Goal: Transaction & Acquisition: Purchase product/service

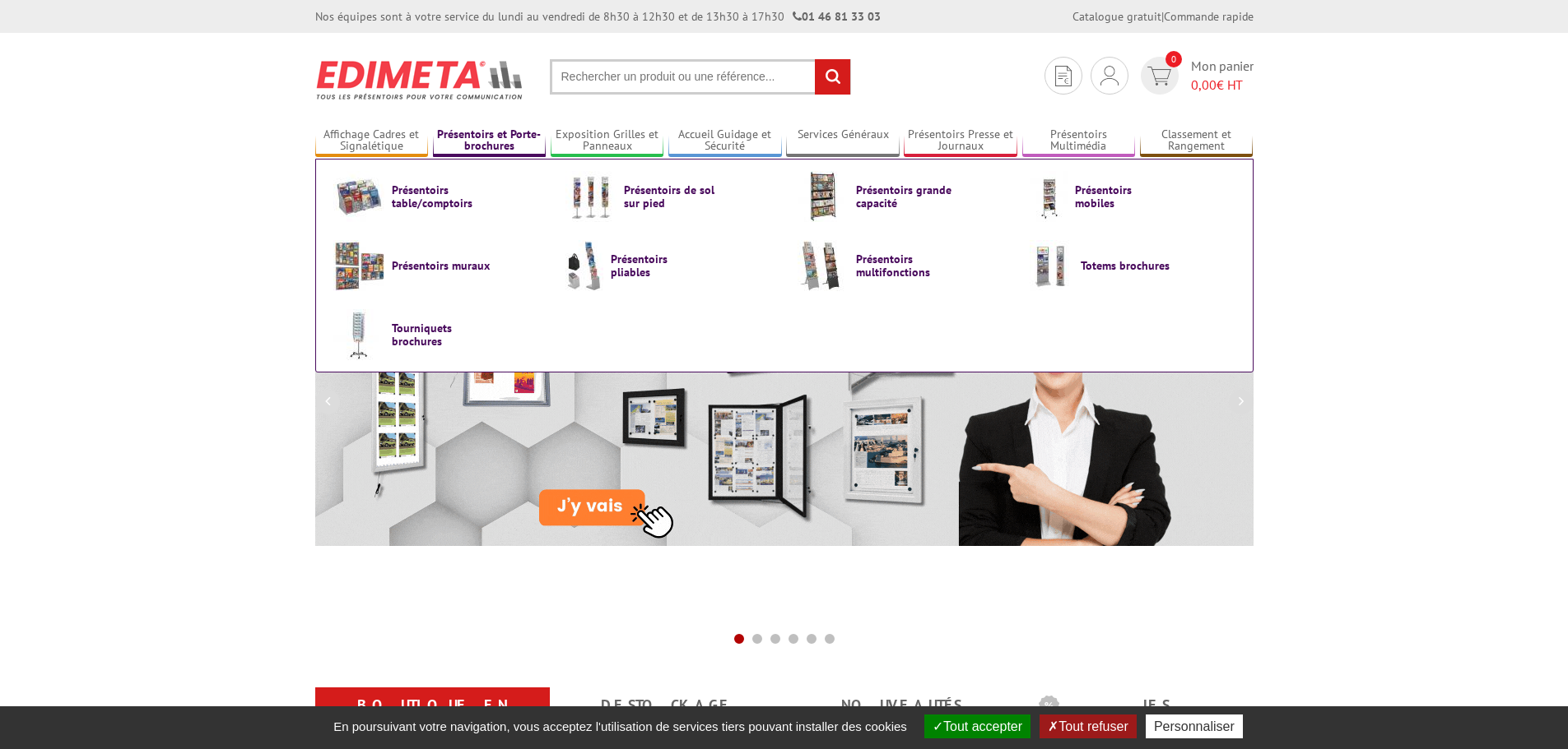
click at [473, 137] on link "Présentoirs et Porte-brochures" at bounding box center [489, 141] width 114 height 27
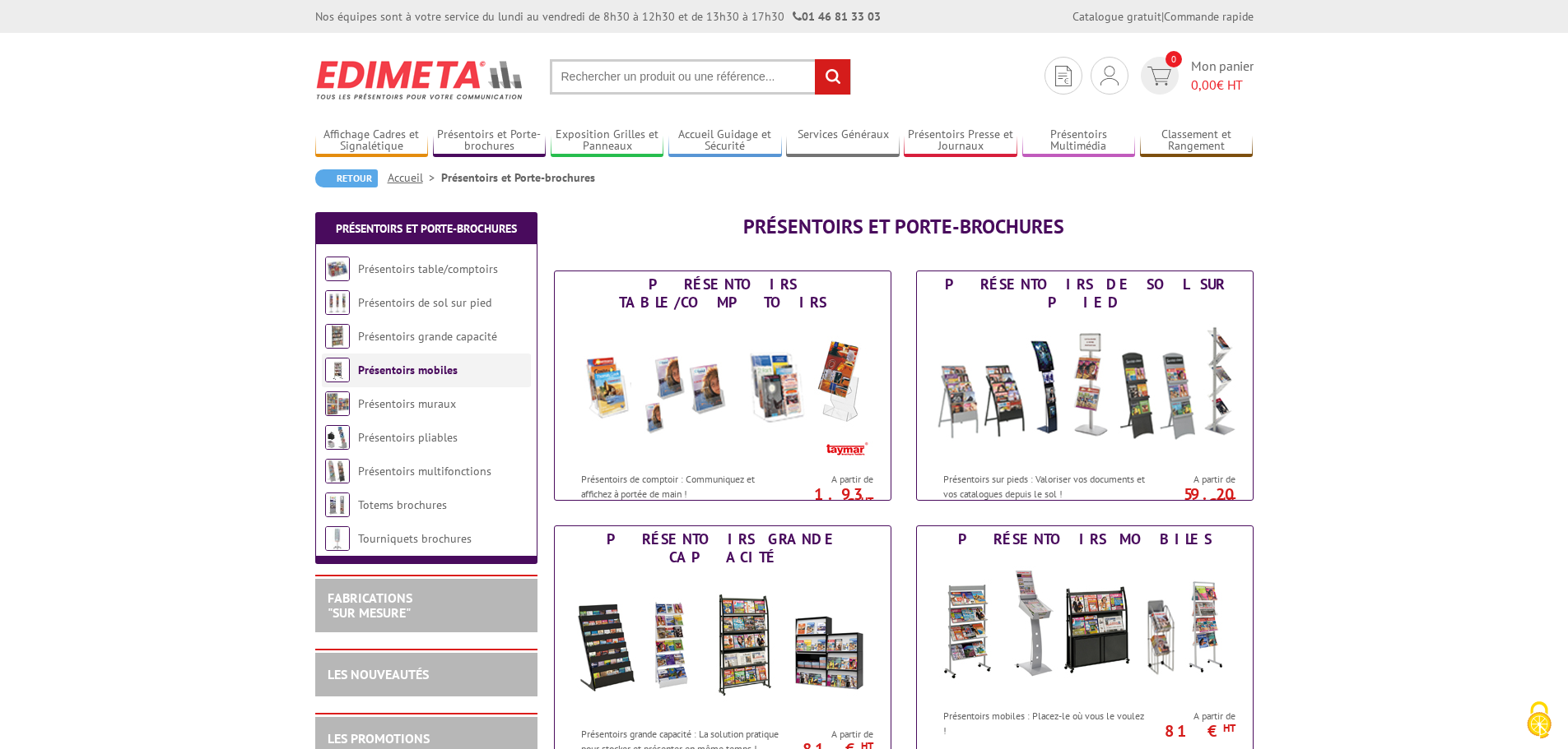
click at [392, 372] on link "Présentoirs mobiles" at bounding box center [407, 369] width 99 height 15
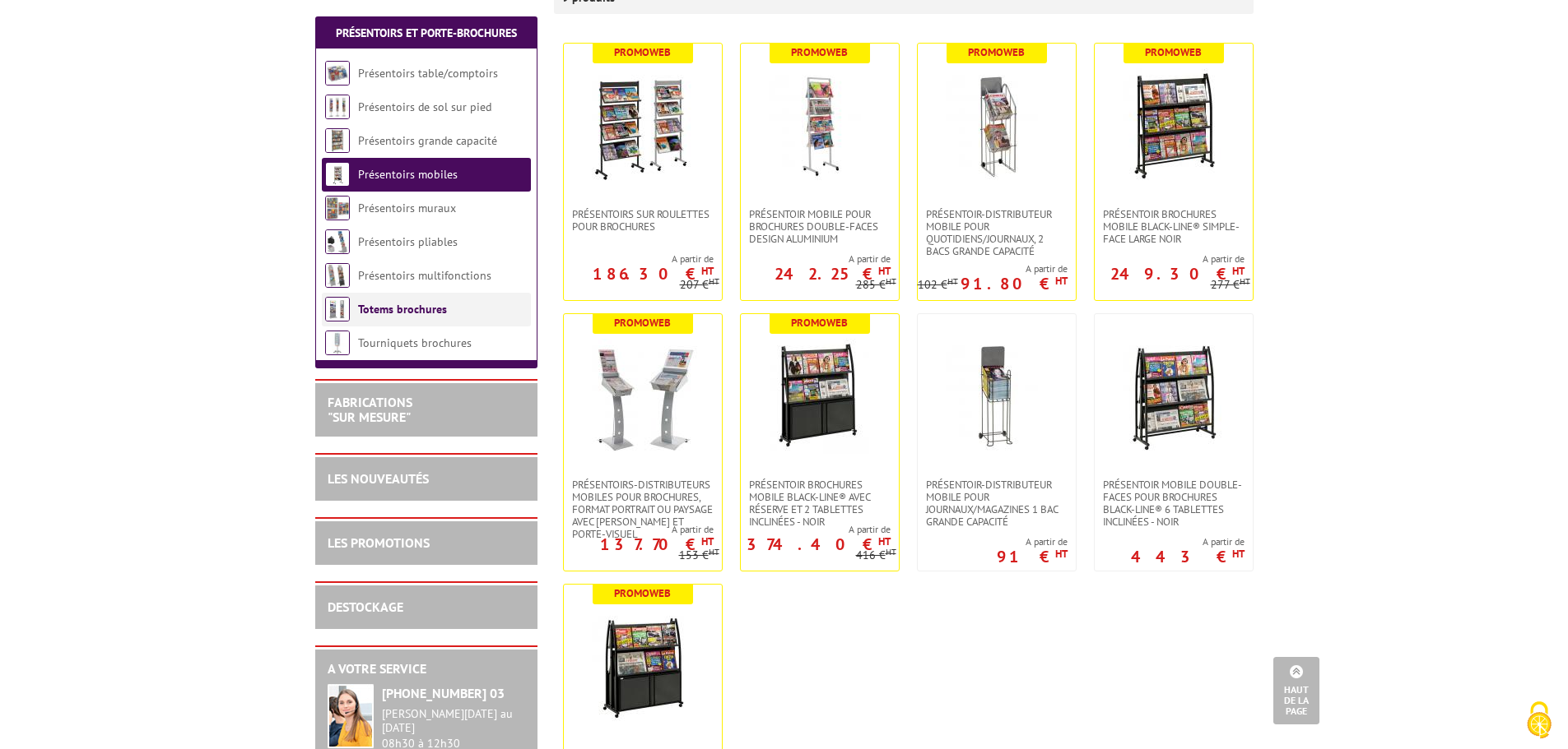
scroll to position [329, 0]
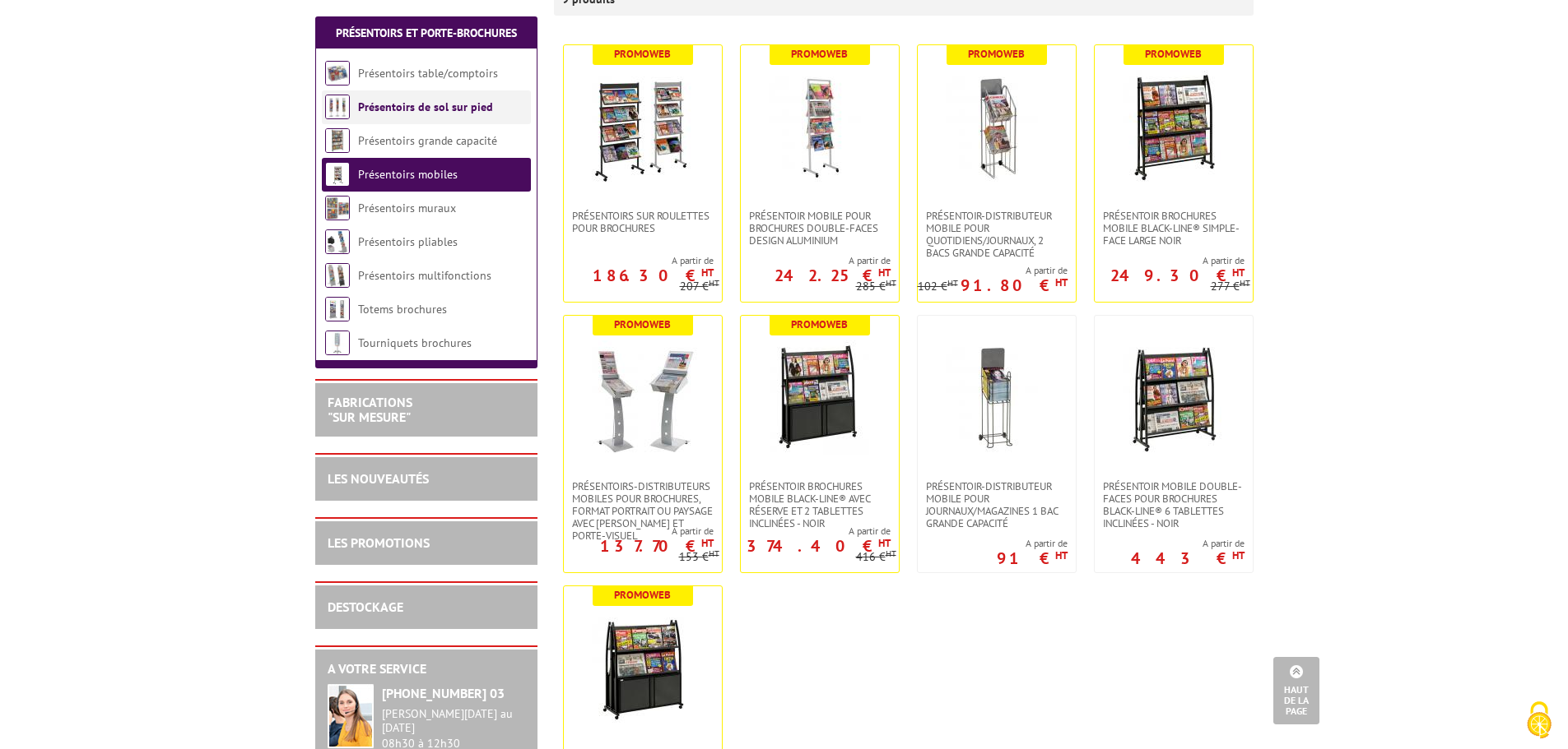
click at [419, 105] on link "Présentoirs de sol sur pied" at bounding box center [425, 106] width 135 height 15
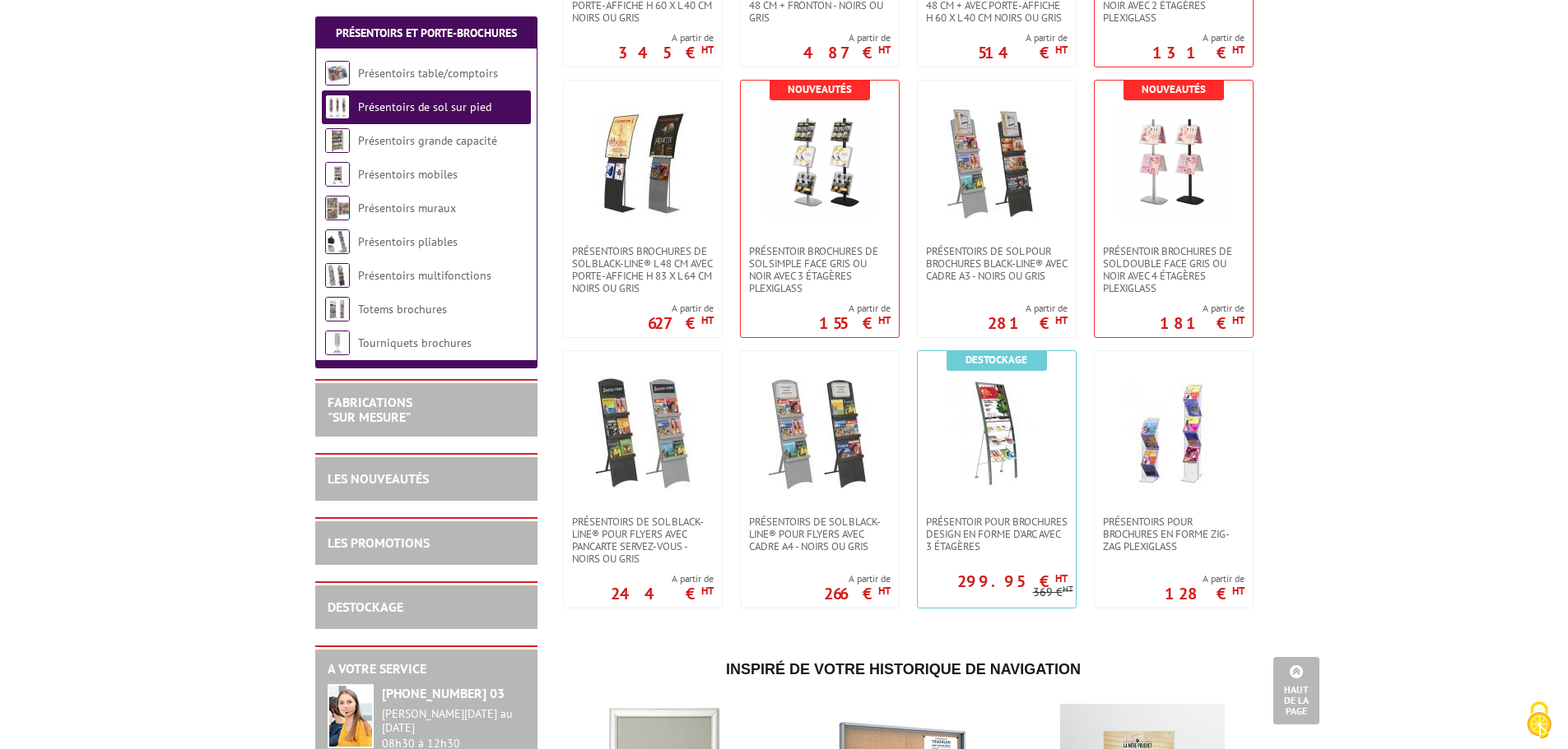
scroll to position [2139, 0]
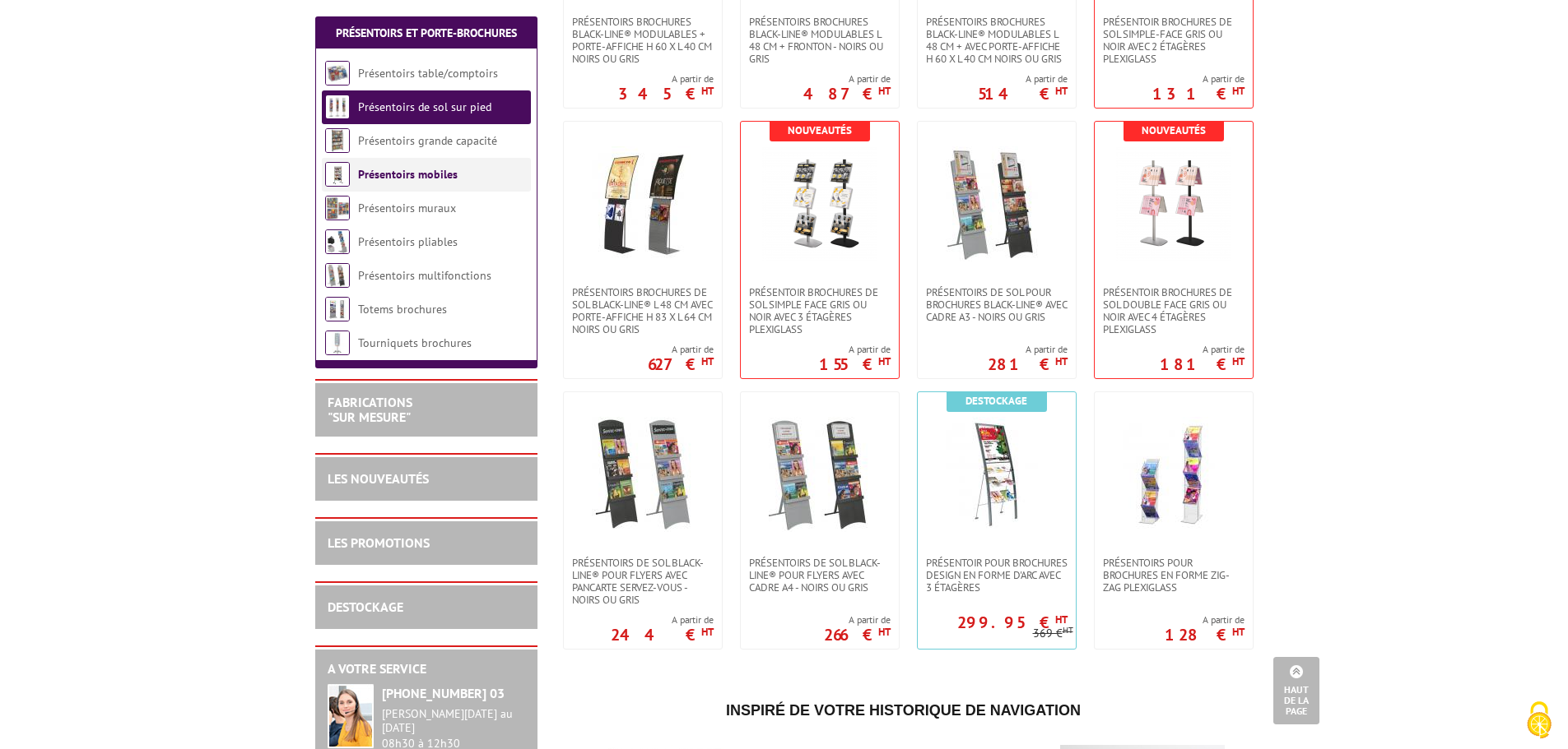
click at [434, 172] on link "Présentoirs mobiles" at bounding box center [407, 174] width 99 height 15
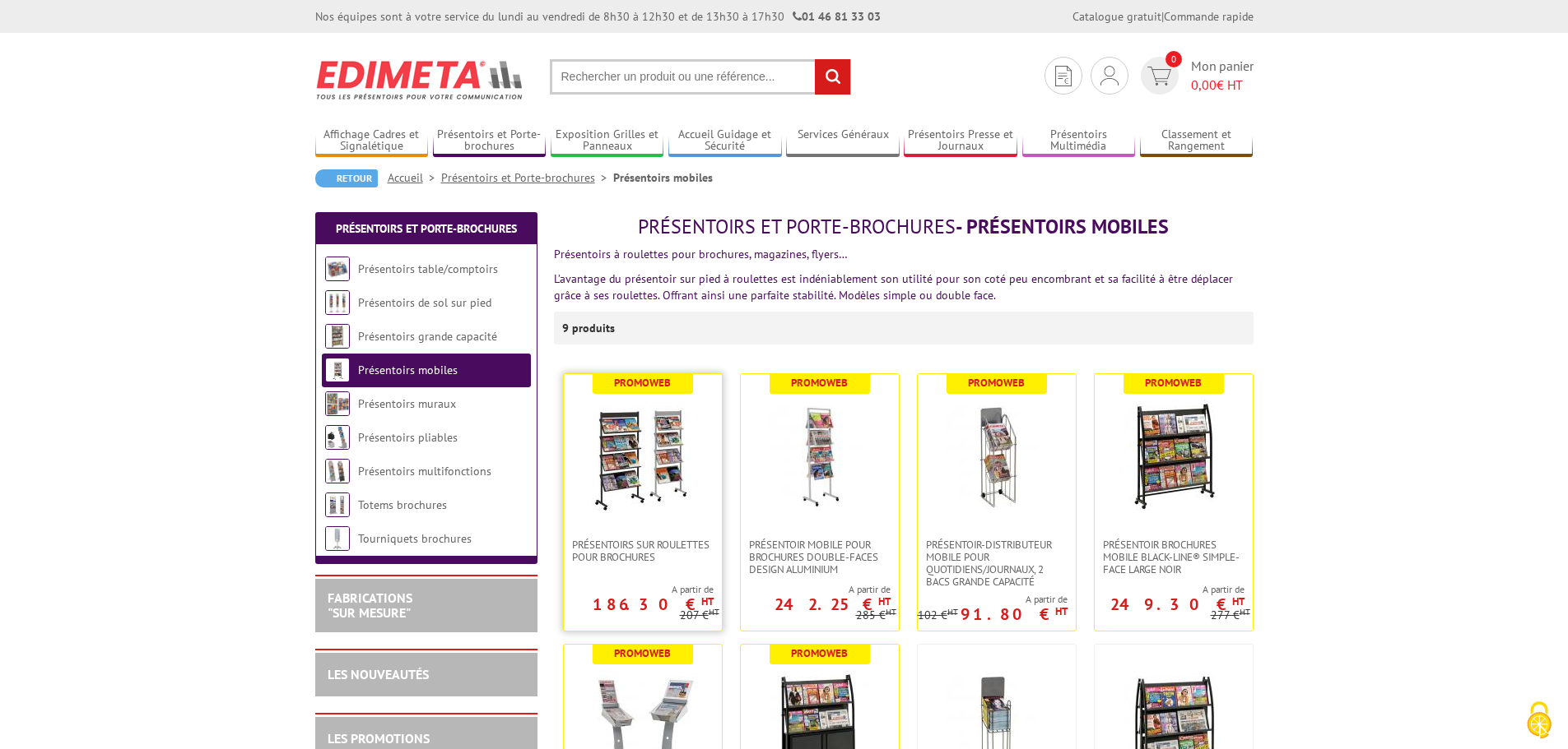
click at [665, 456] on img at bounding box center [643, 457] width 116 height 116
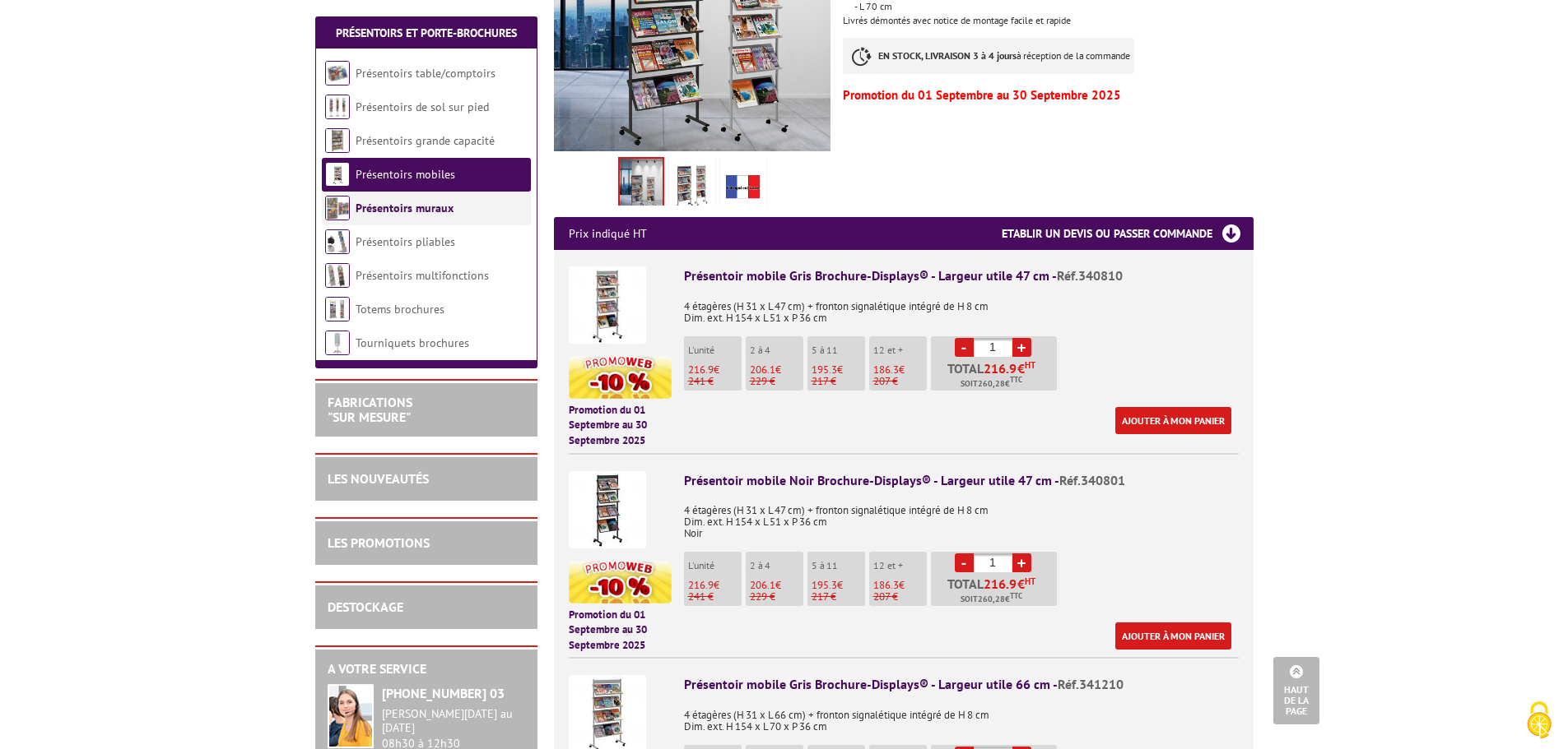
scroll to position [164, 0]
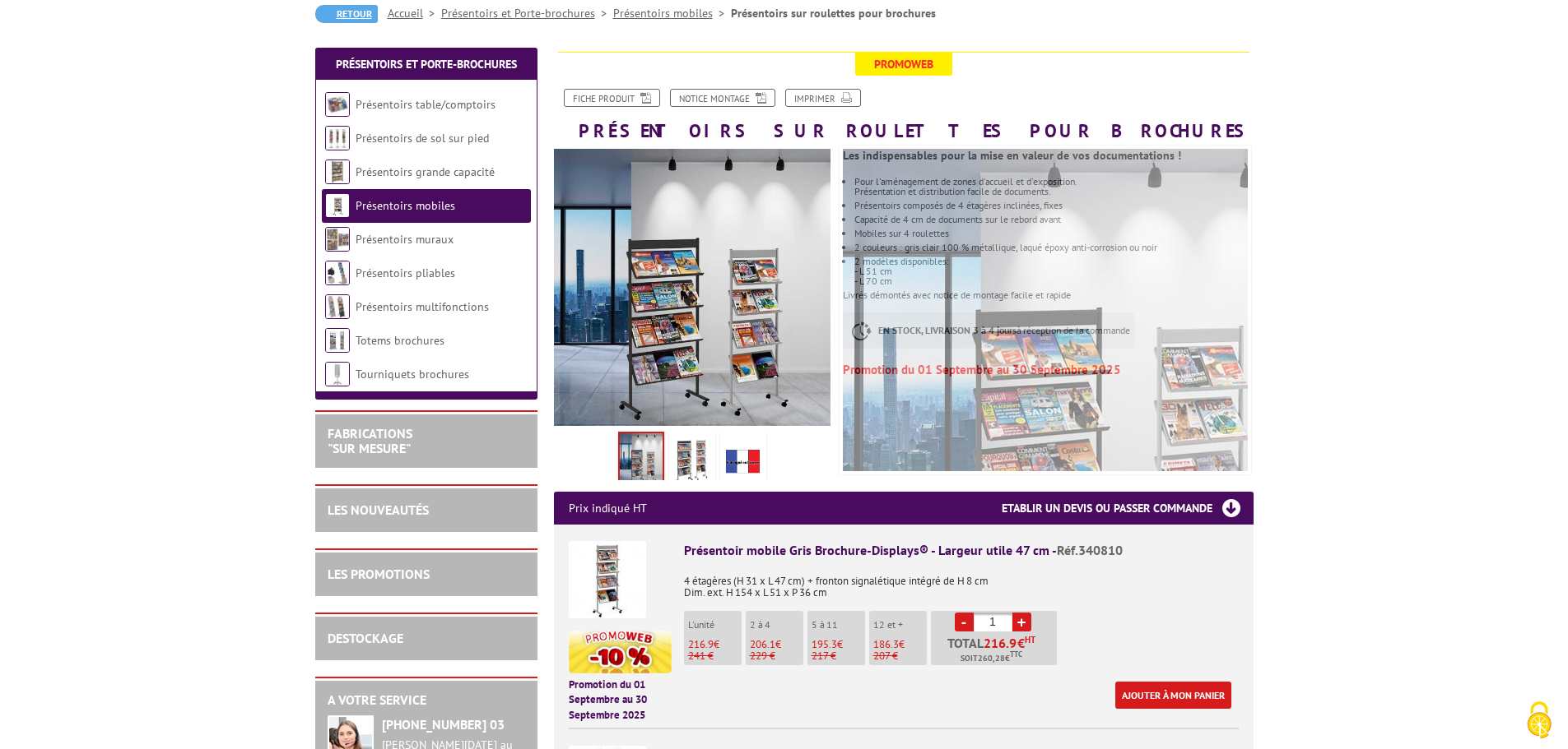
click at [334, 6] on link "Retour" at bounding box center [346, 14] width 62 height 18
